Goal: Check status: Check status

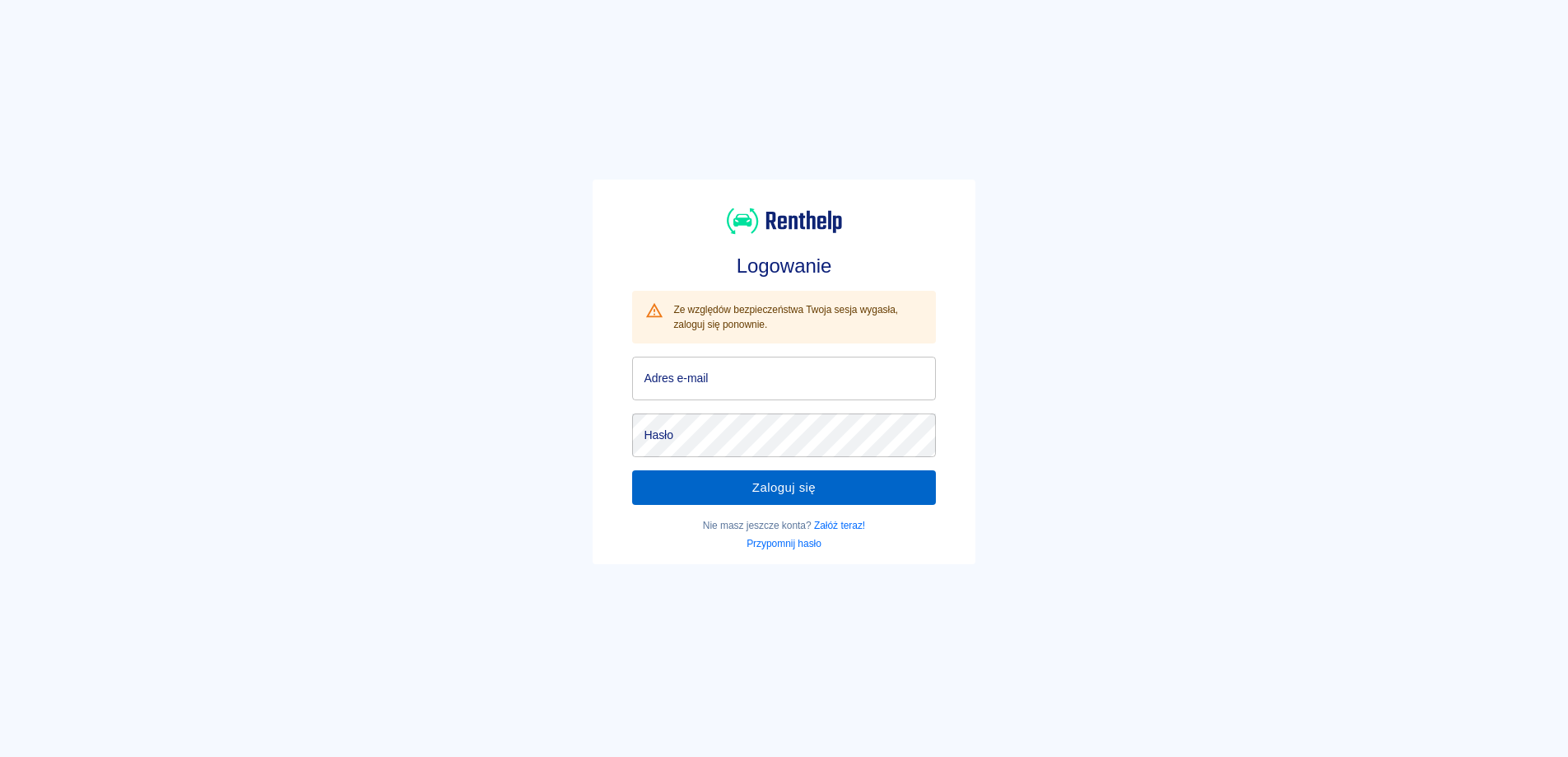
type input "[EMAIL_ADDRESS][DOMAIN_NAME]"
click at [751, 482] on button "Zaloguj się" at bounding box center [783, 487] width 302 height 34
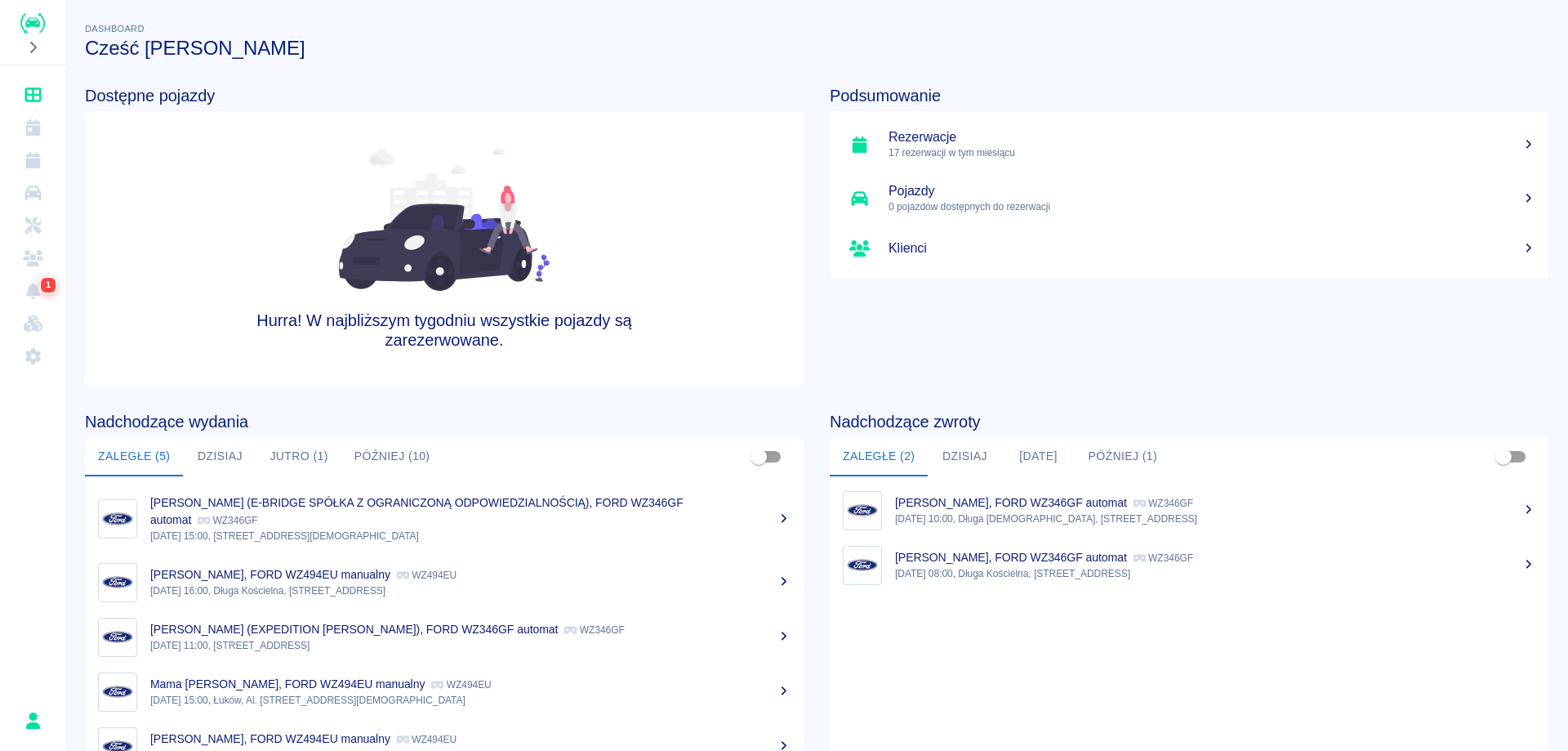
click at [29, 132] on icon "Kalendarz" at bounding box center [33, 128] width 15 height 17
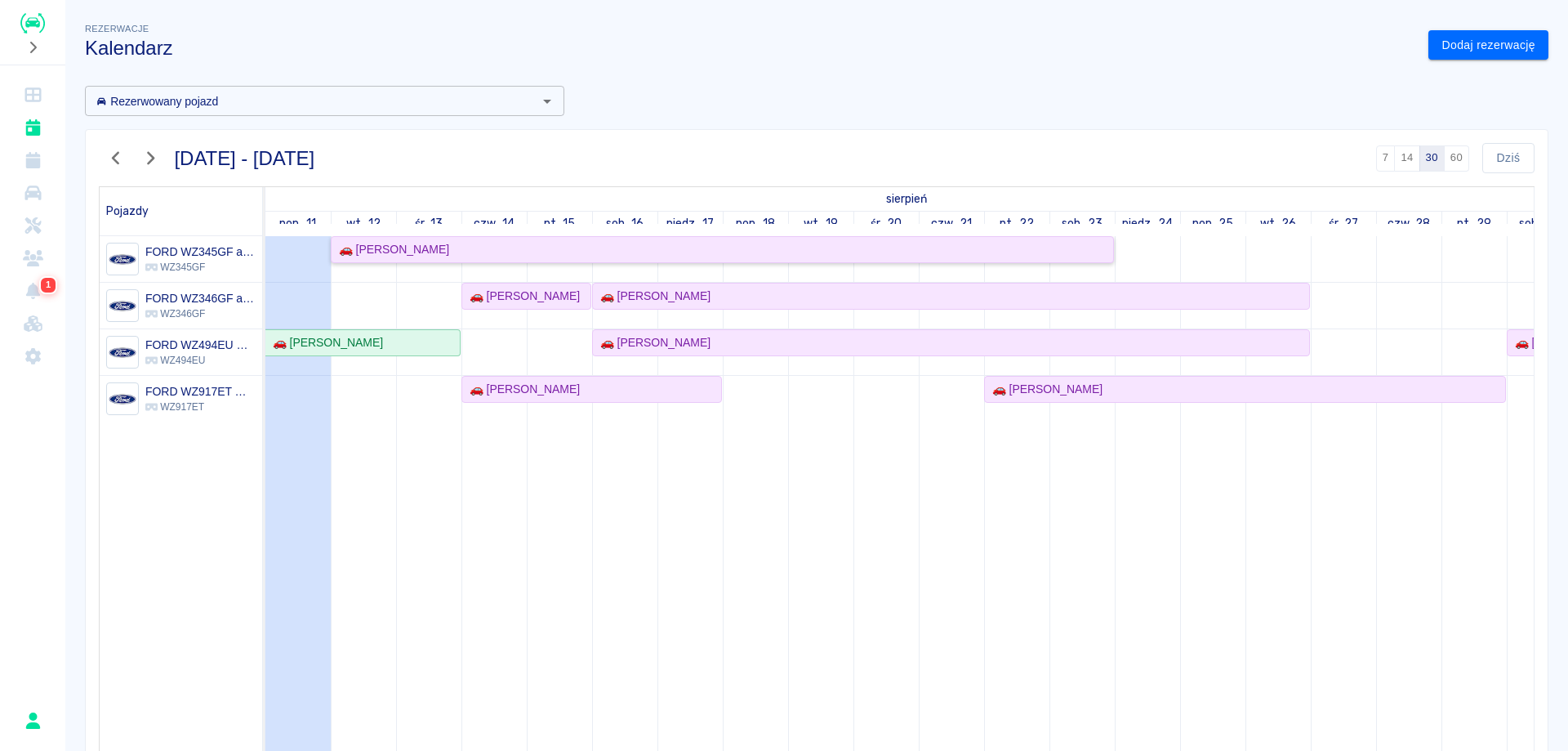
click at [375, 249] on div "🚗 [PERSON_NAME]" at bounding box center [390, 249] width 117 height 17
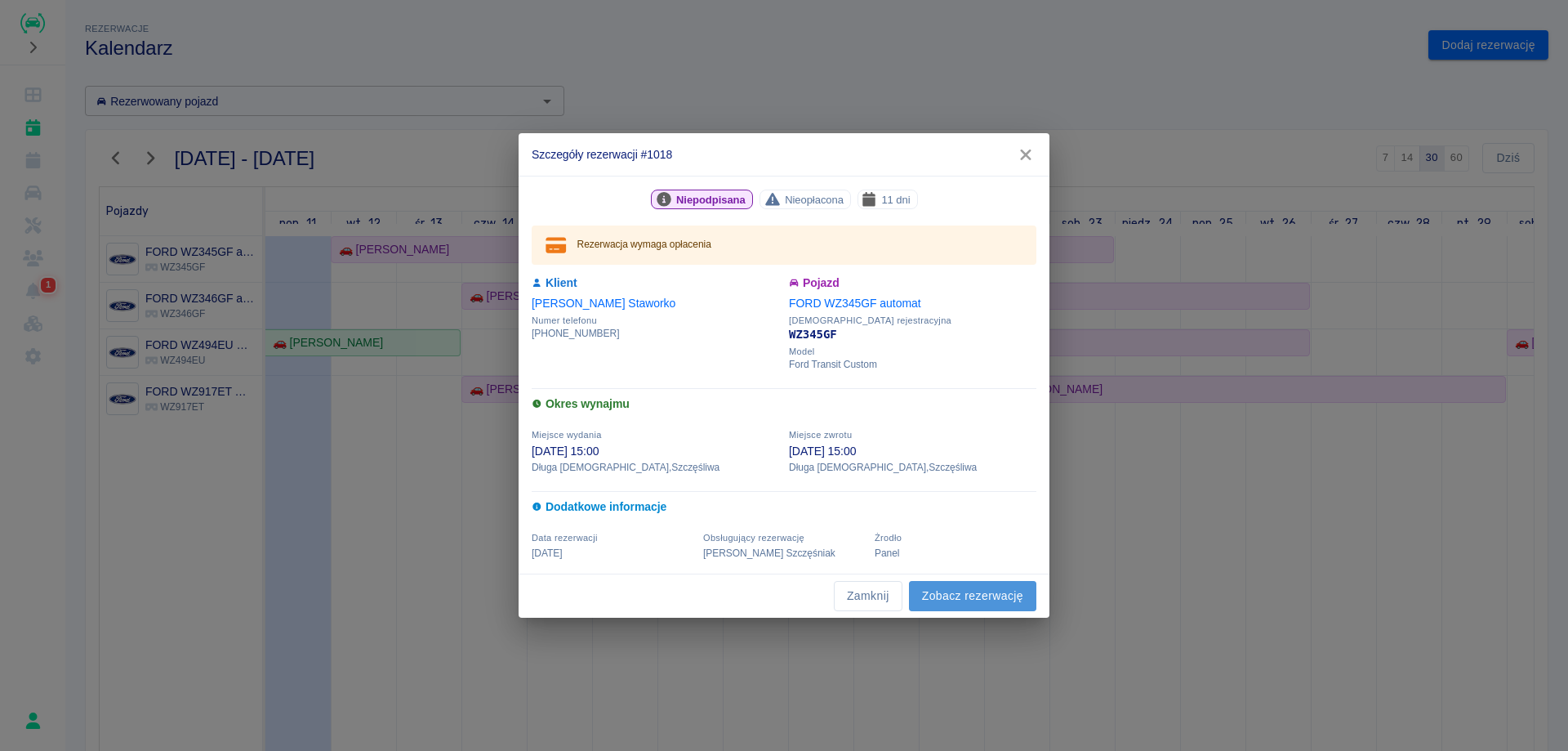
click at [962, 604] on link "Zobacz rezerwację" at bounding box center [972, 596] width 128 height 30
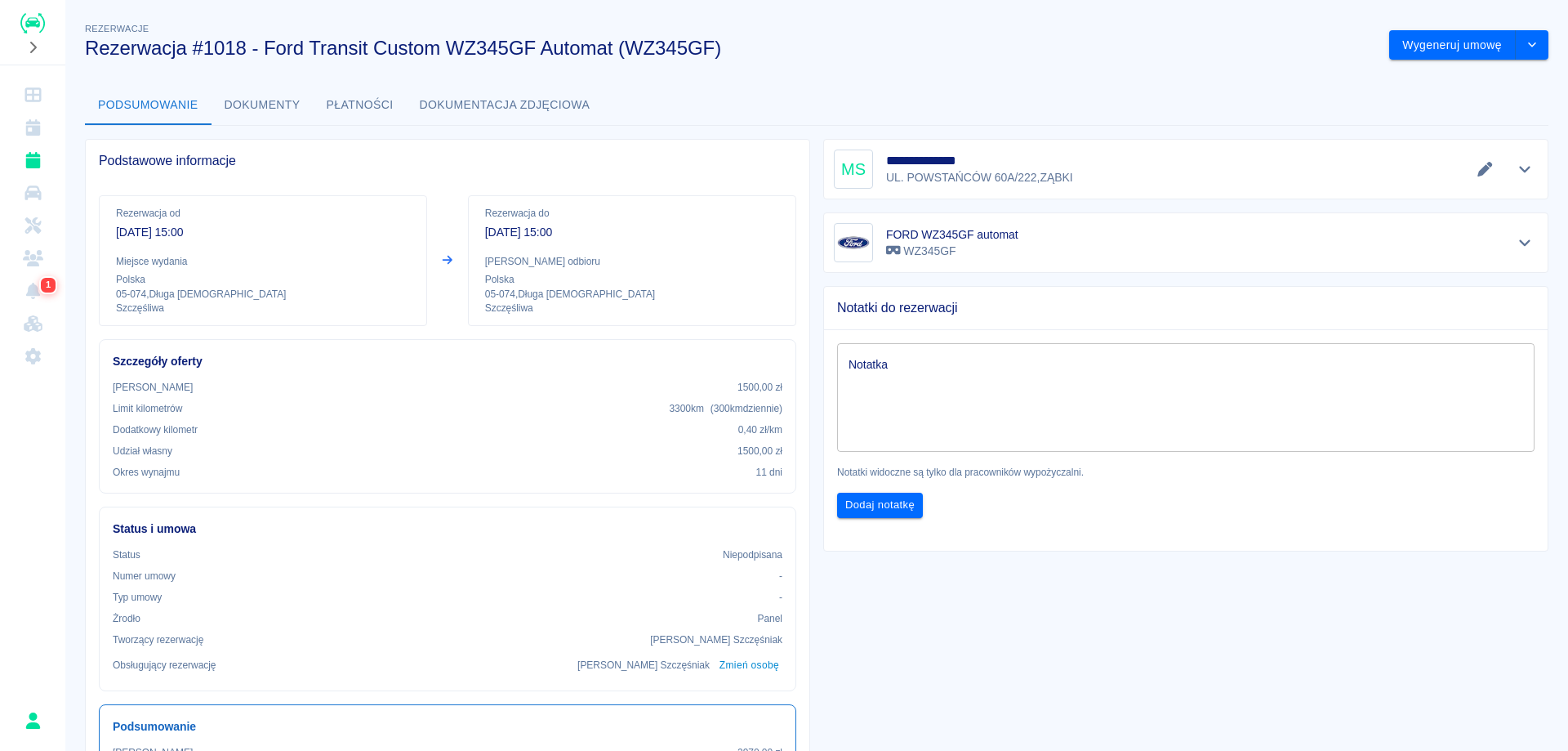
click at [1339, 185] on div "**********" at bounding box center [1185, 169] width 704 height 39
click at [1478, 174] on icon "Edytuj dane" at bounding box center [1485, 169] width 15 height 15
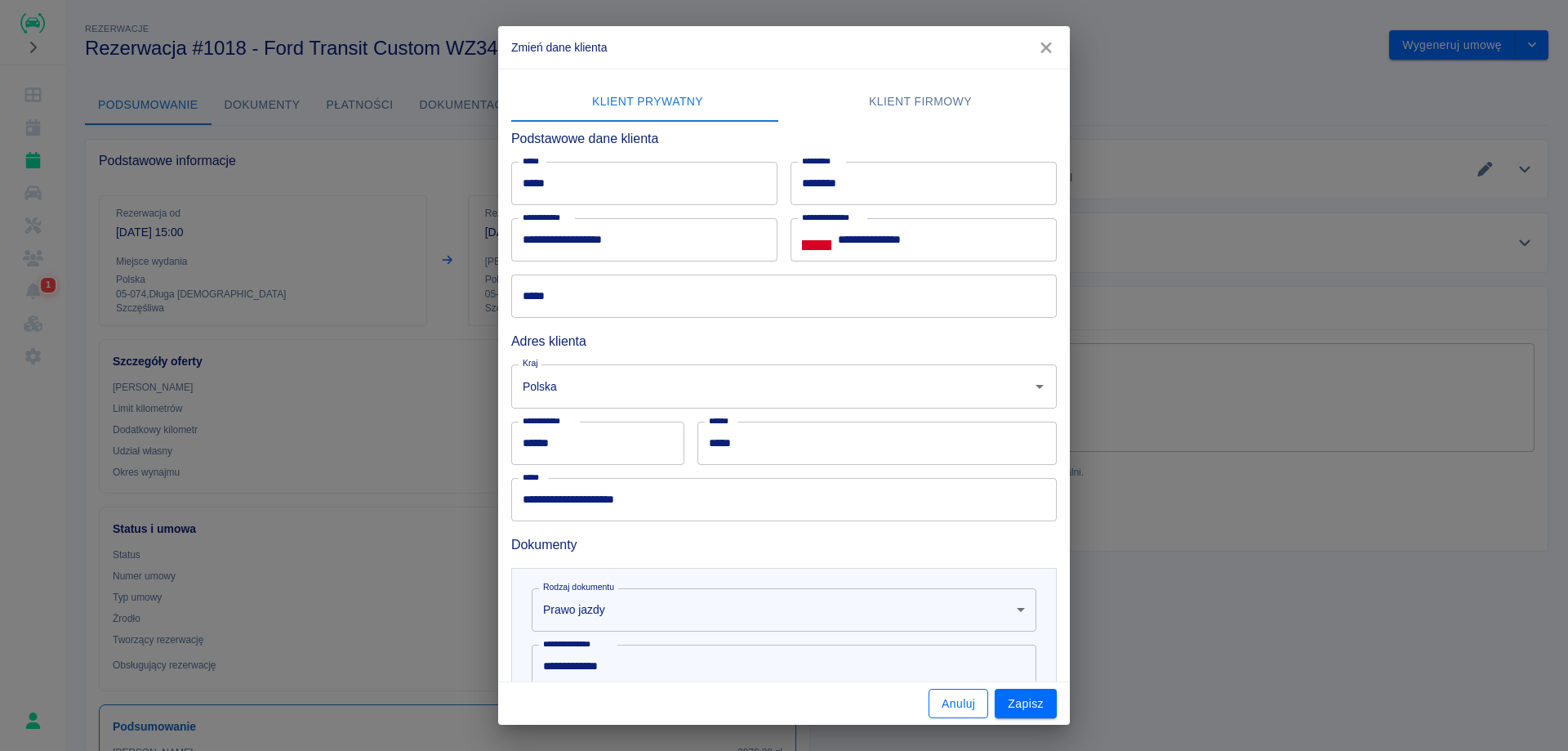
click at [974, 704] on button "Anuluj" at bounding box center [958, 703] width 60 height 30
